Goal: Book appointment/travel/reservation

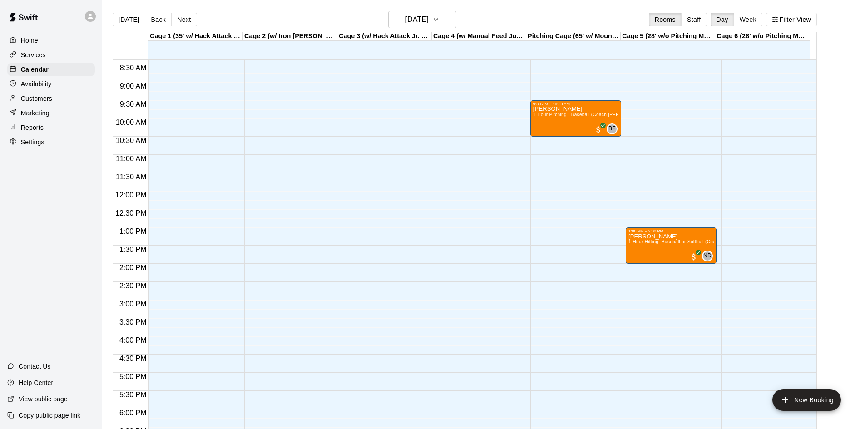
scroll to position [239, 0]
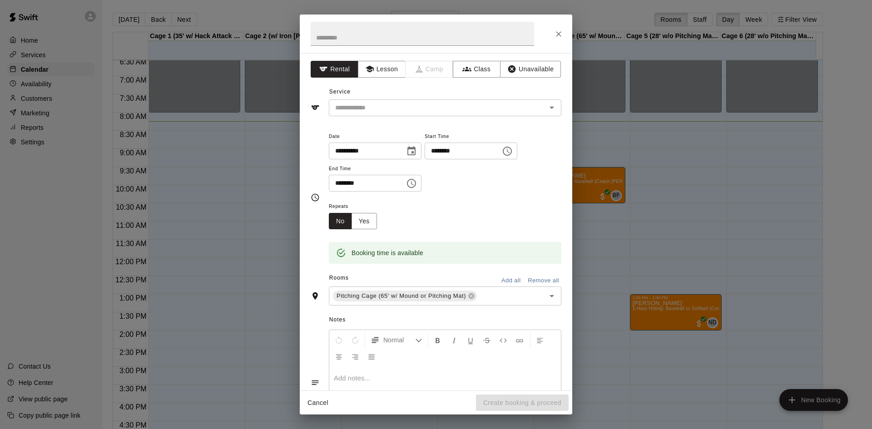
drag, startPoint x: 587, startPoint y: 301, endPoint x: 584, endPoint y: 293, distance: 8.4
click at [587, 298] on div "**********" at bounding box center [436, 214] width 872 height 429
drag, startPoint x: 391, startPoint y: 63, endPoint x: 388, endPoint y: 58, distance: 5.7
click at [389, 60] on div "**********" at bounding box center [436, 222] width 273 height 338
click at [385, 71] on button "Lesson" at bounding box center [382, 69] width 48 height 17
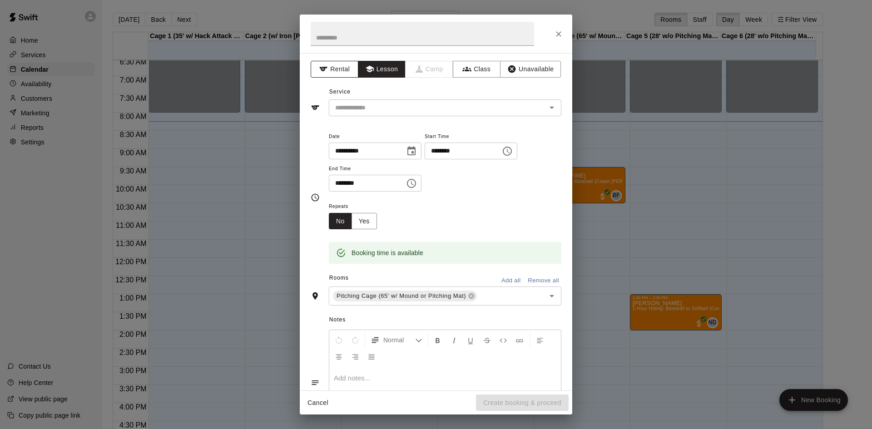
click at [333, 72] on button "Rental" at bounding box center [335, 69] width 48 height 17
click at [378, 63] on button "Lesson" at bounding box center [382, 69] width 48 height 17
click at [407, 106] on input "text" at bounding box center [432, 107] width 200 height 11
click at [556, 32] on icon "Close" at bounding box center [558, 34] width 9 height 9
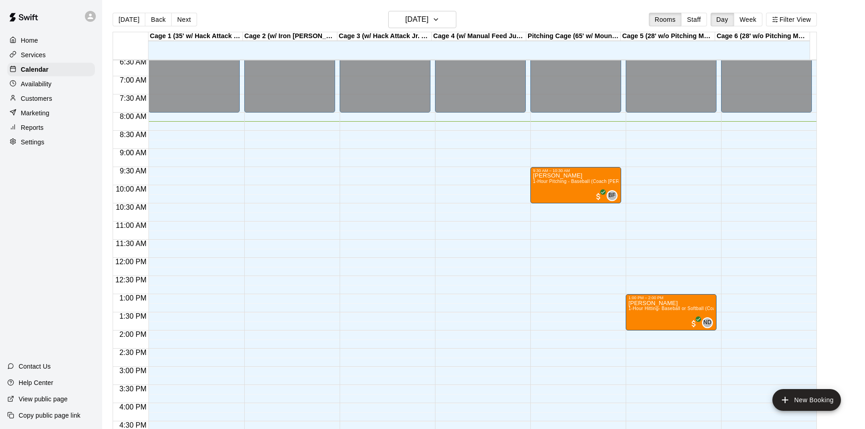
click at [626, 238] on div "12:00 AM – 8:00 AM Closed 1:00 PM – 2:00 PM [PERSON_NAME] 1-Hour Hitting- Baseb…" at bounding box center [671, 258] width 91 height 872
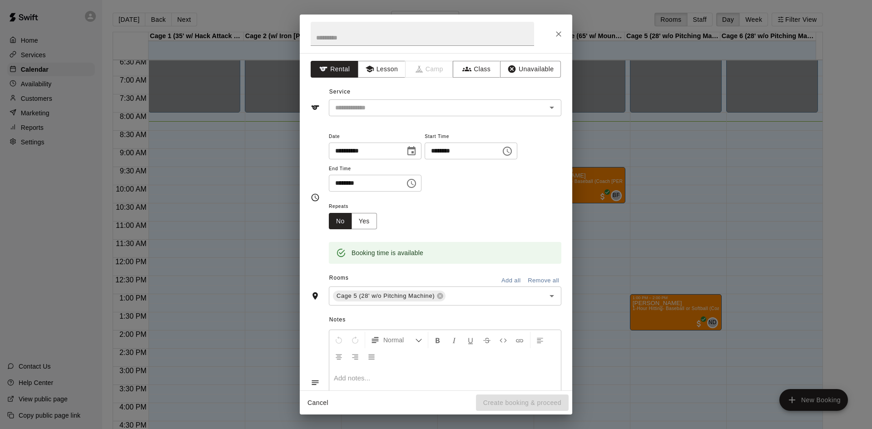
click at [625, 238] on div "**********" at bounding box center [436, 214] width 872 height 429
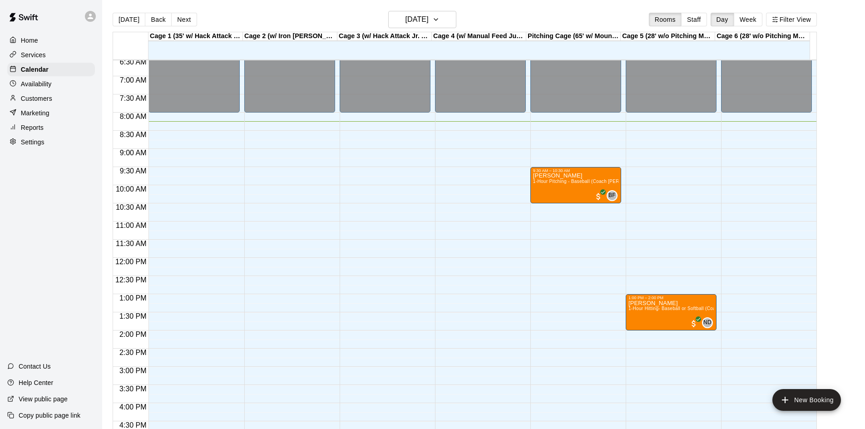
click at [626, 238] on div "12:00 AM – 8:00 AM Closed 1:00 PM – 2:00 PM [PERSON_NAME] 1-Hour Hitting- Baseb…" at bounding box center [671, 258] width 91 height 872
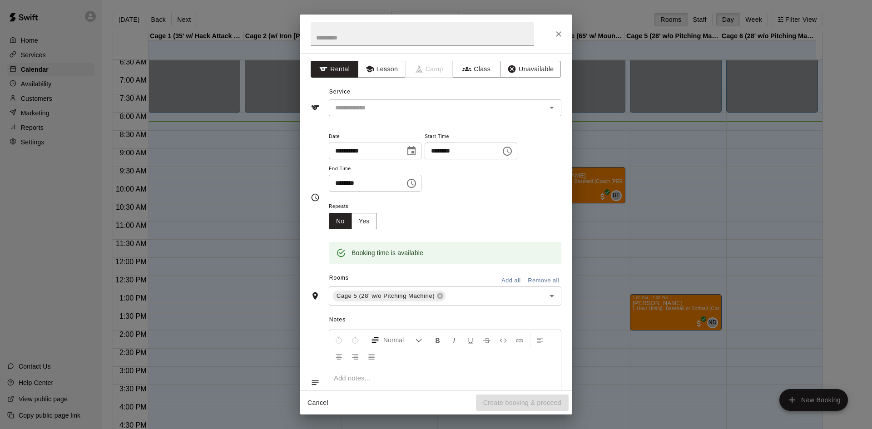
click at [625, 238] on div "**********" at bounding box center [436, 214] width 872 height 429
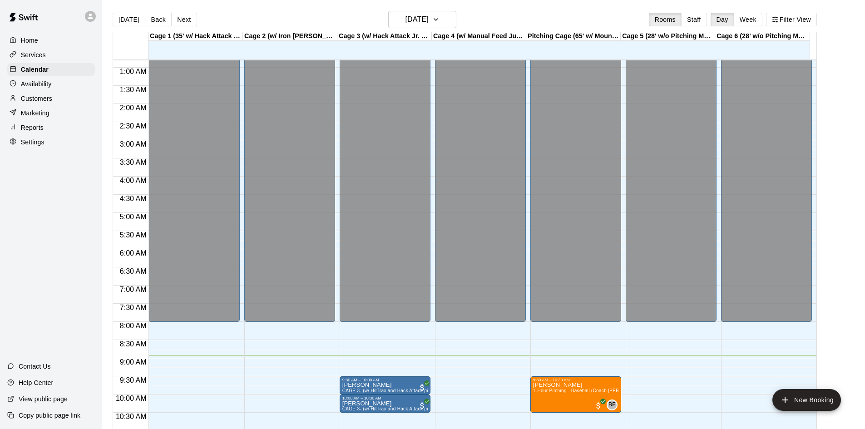
scroll to position [45, 0]
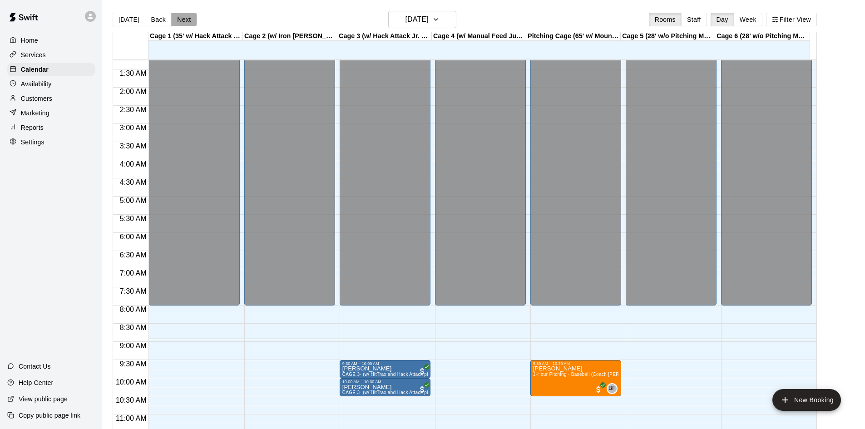
click at [181, 23] on button "Next" at bounding box center [183, 20] width 25 height 14
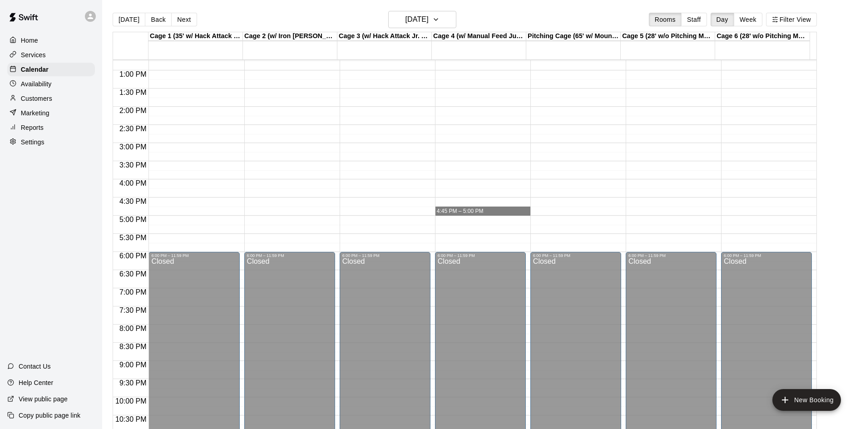
click at [513, 176] on div "12:00 AM – 9:00 AM Closed 6:00 PM – 11:59 PM Closed" at bounding box center [480, 34] width 91 height 872
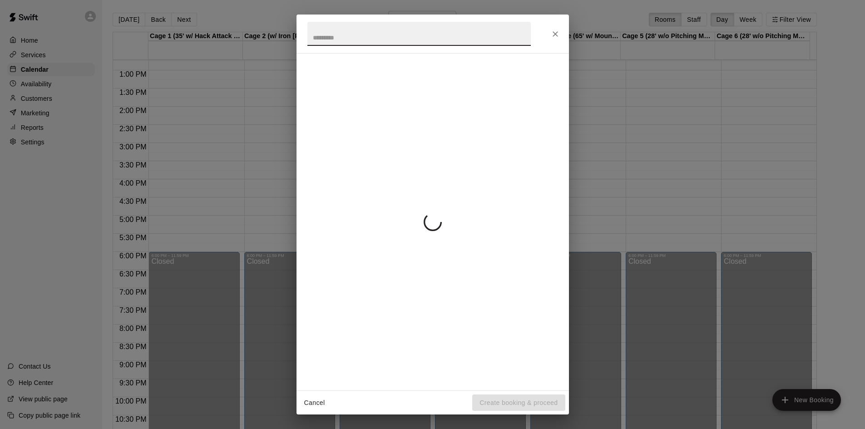
scroll to position [267, 0]
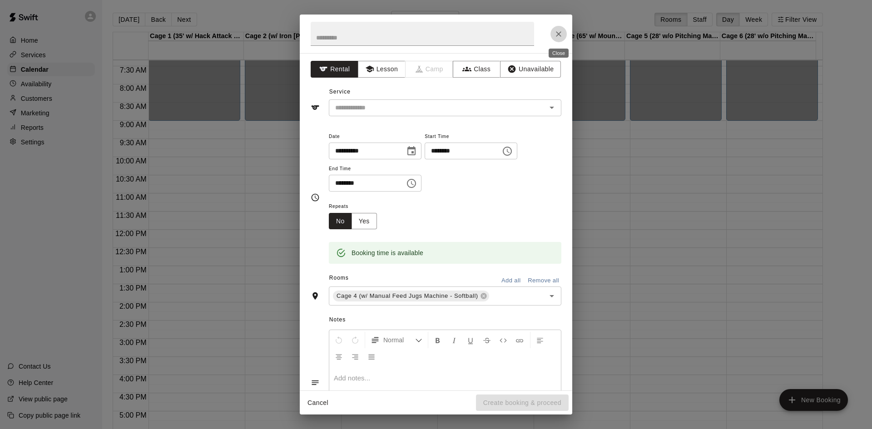
drag, startPoint x: 563, startPoint y: 35, endPoint x: 547, endPoint y: 26, distance: 18.1
click at [556, 33] on icon "Close" at bounding box center [558, 34] width 9 height 9
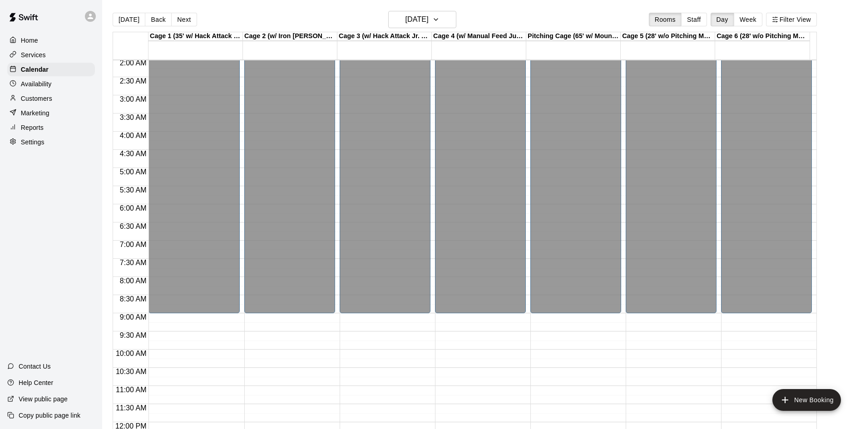
scroll to position [0, 0]
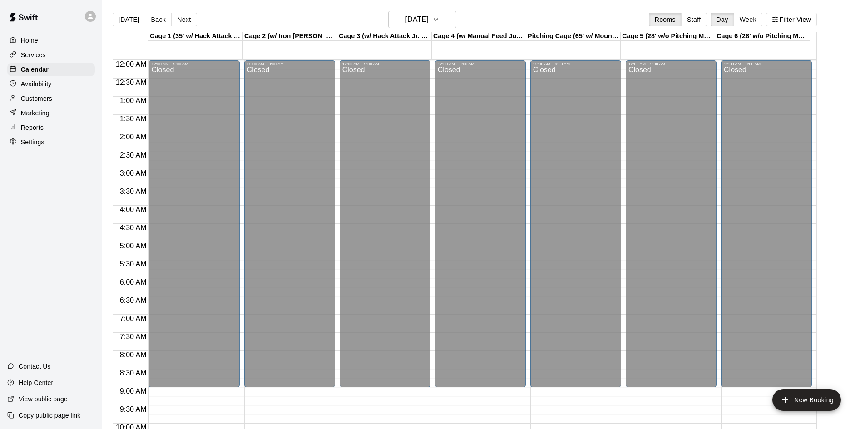
click at [179, 21] on button "Next" at bounding box center [183, 20] width 25 height 14
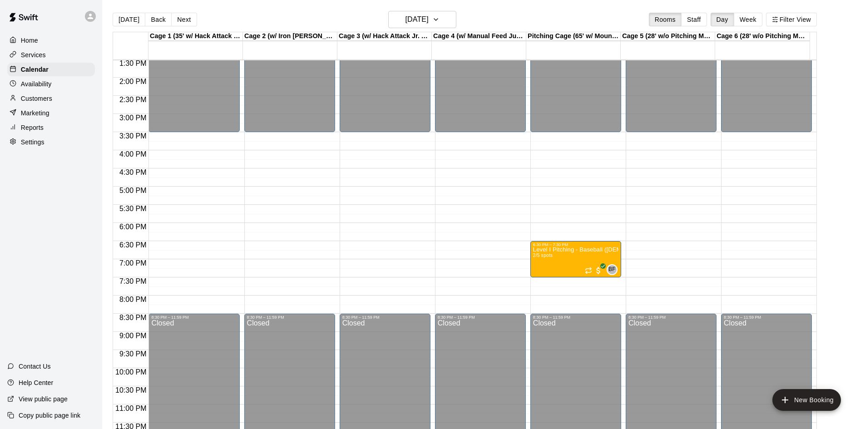
scroll to position [494, 0]
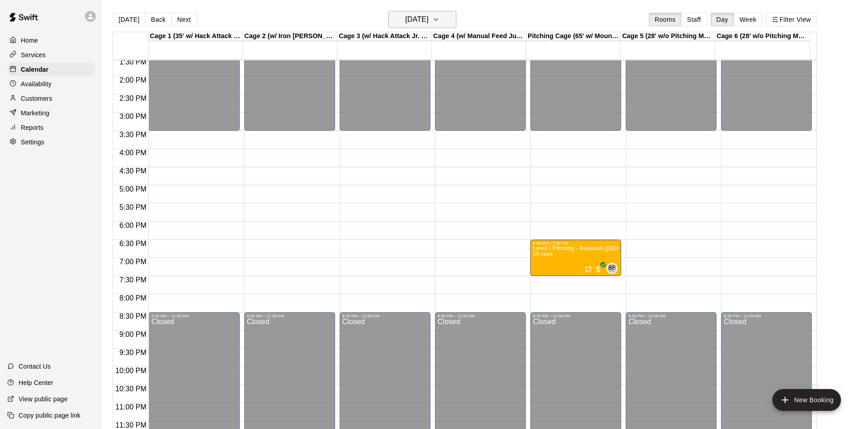
click at [420, 25] on h6 "[DATE]" at bounding box center [417, 19] width 23 height 13
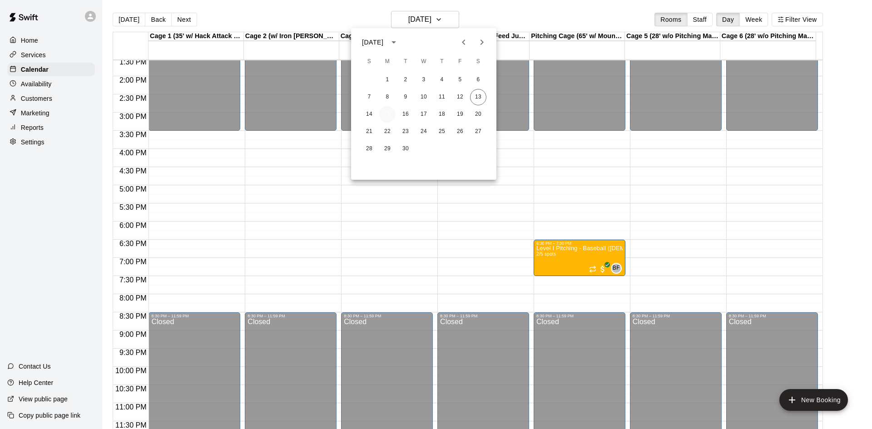
click at [388, 109] on button "15" at bounding box center [387, 114] width 16 height 16
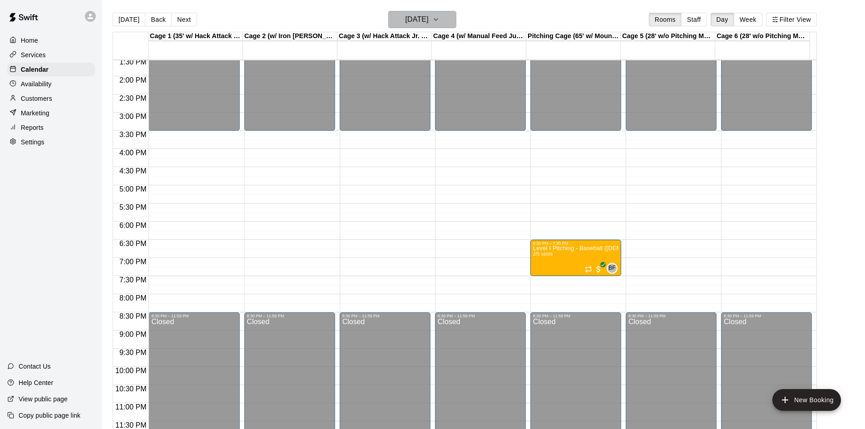
click at [422, 16] on h6 "[DATE]" at bounding box center [417, 19] width 23 height 13
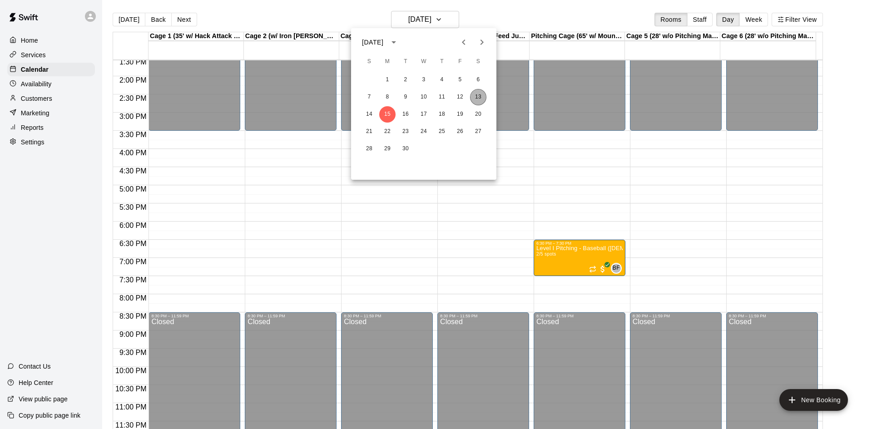
click at [477, 93] on button "13" at bounding box center [478, 97] width 16 height 16
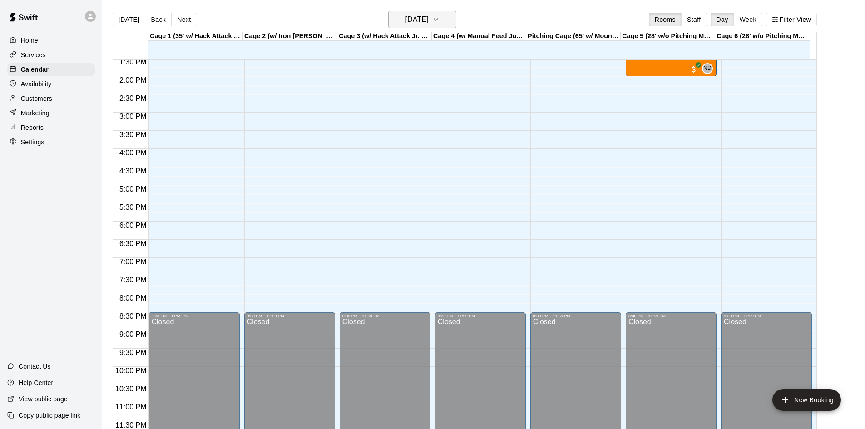
click at [423, 24] on h6 "[DATE]" at bounding box center [417, 19] width 23 height 13
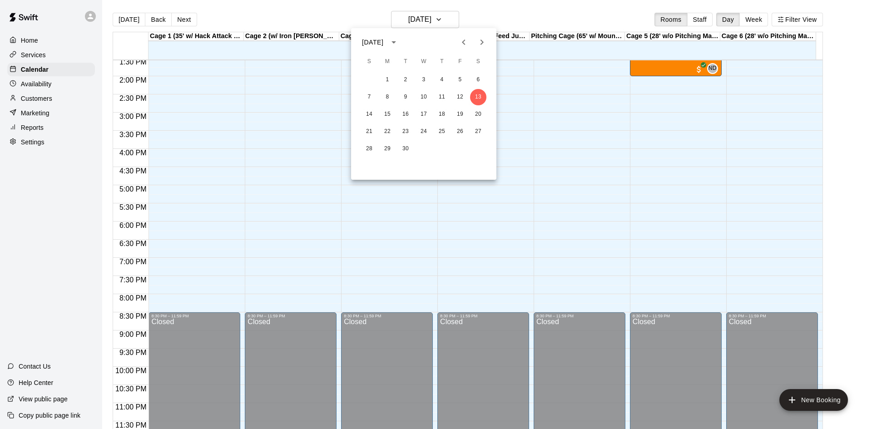
click at [584, 116] on div at bounding box center [436, 214] width 872 height 429
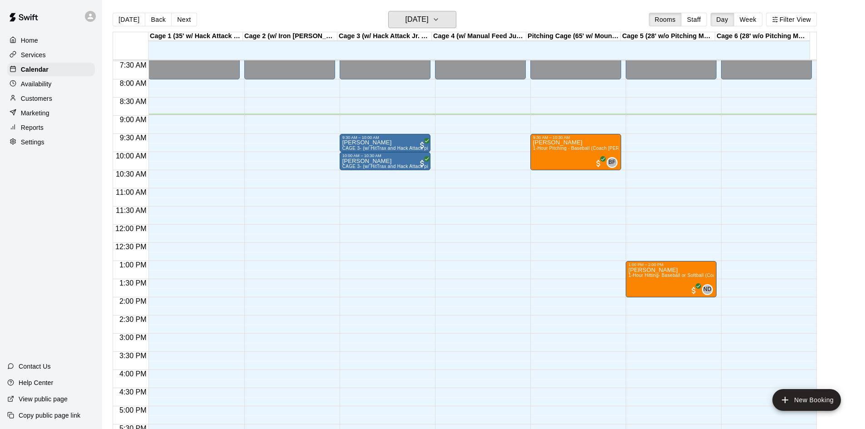
scroll to position [267, 0]
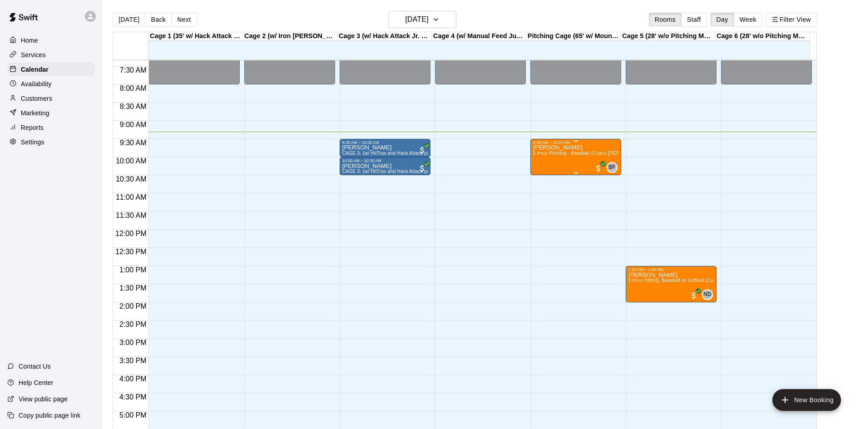
drag, startPoint x: 588, startPoint y: 144, endPoint x: 617, endPoint y: 140, distance: 28.5
drag, startPoint x: 617, startPoint y: 140, endPoint x: 509, endPoint y: 308, distance: 199.8
click at [509, 308] on div "12:00 AM – 8:00 AM Closed 8:30 PM – 11:59 PM Closed" at bounding box center [480, 230] width 91 height 872
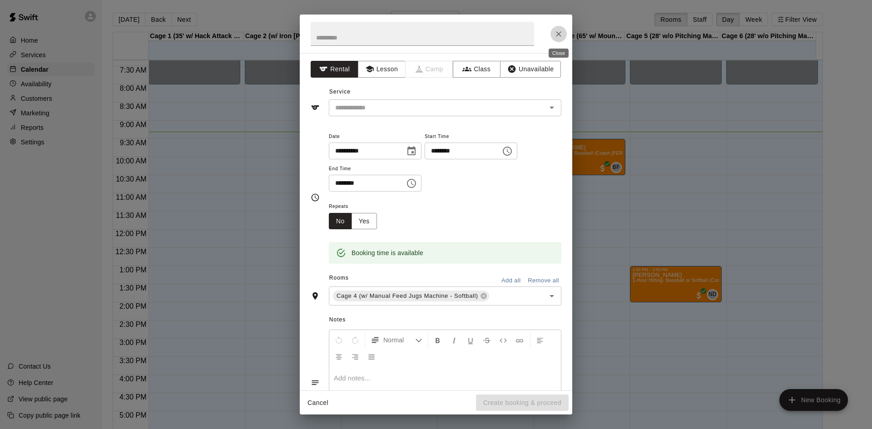
drag, startPoint x: 557, startPoint y: 33, endPoint x: 555, endPoint y: 47, distance: 13.8
click at [557, 33] on icon "Close" at bounding box center [558, 34] width 9 height 9
